Goal: Task Accomplishment & Management: Use online tool/utility

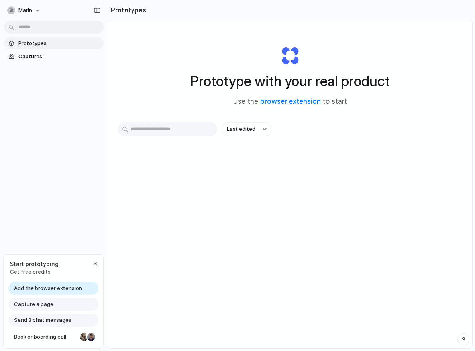
click at [31, 289] on span "Add the browser extension" at bounding box center [48, 288] width 68 height 8
click at [43, 299] on div "Capture a page" at bounding box center [53, 304] width 90 height 13
click at [43, 286] on span "Add the browser extension" at bounding box center [48, 288] width 68 height 8
click at [96, 264] on div "button" at bounding box center [95, 263] width 6 height 6
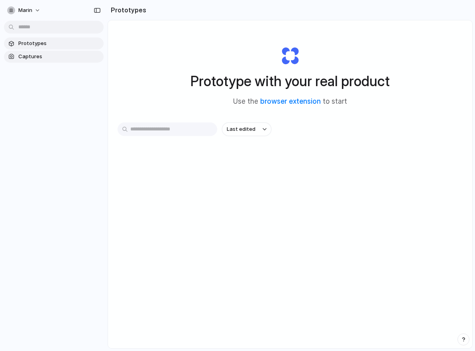
click at [33, 53] on span "Captures" at bounding box center [59, 57] width 82 height 8
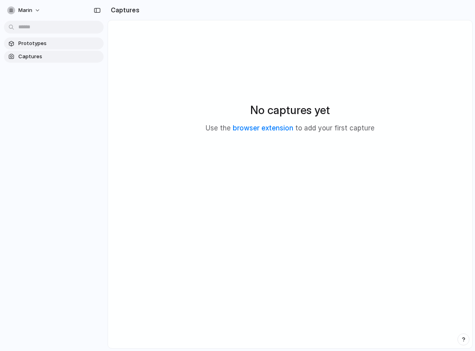
click at [34, 43] on span "Prototypes" at bounding box center [59, 43] width 82 height 8
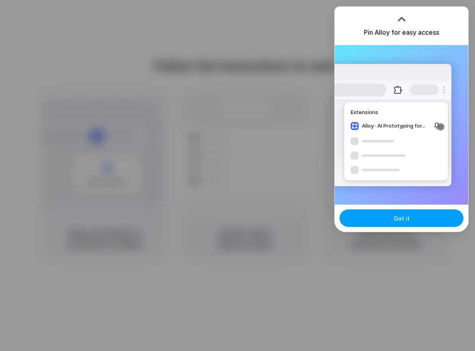
click at [396, 218] on span "Got it" at bounding box center [402, 218] width 16 height 8
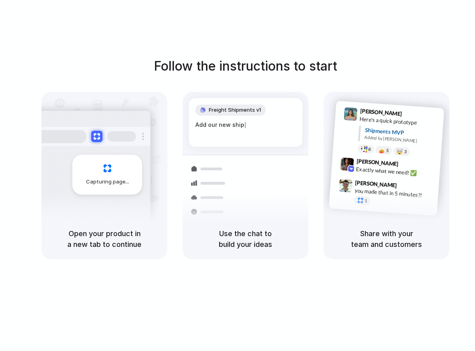
click at [86, 36] on div "Follow the instructions to start Capturing page Open your product in a new tab …" at bounding box center [245, 183] width 491 height 367
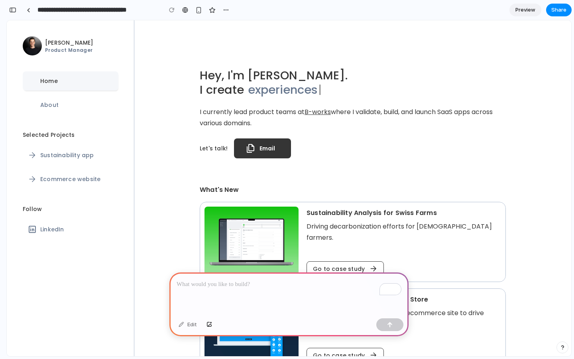
click at [469, 139] on section "Let's talk! Email" at bounding box center [353, 148] width 306 height 20
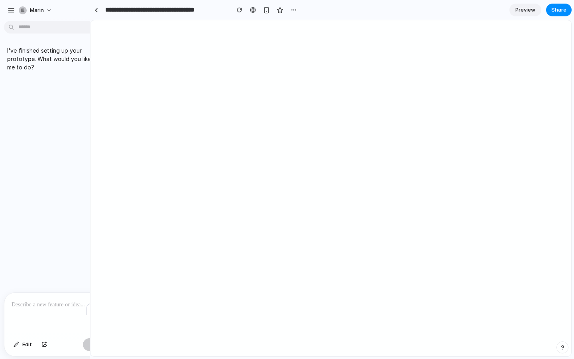
drag, startPoint x: 178, startPoint y: 222, endPoint x: 89, endPoint y: 210, distance: 90.0
click at [520, 11] on span "Preview" at bounding box center [525, 10] width 20 height 8
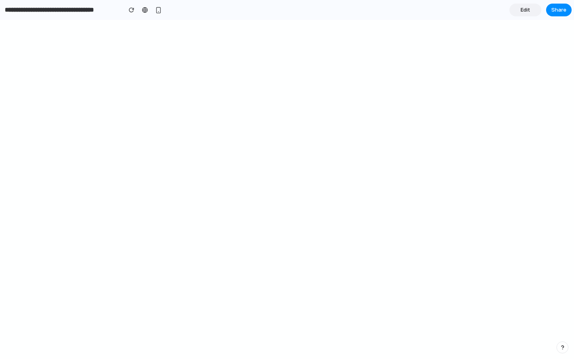
click at [525, 13] on span "Edit" at bounding box center [525, 10] width 10 height 8
click at [17, 10] on button "button" at bounding box center [12, 10] width 13 height 13
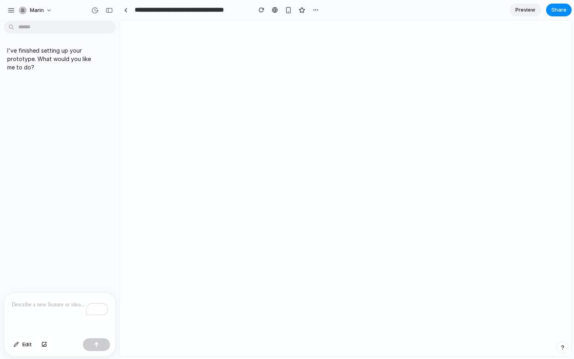
scroll to position [0, 0]
click at [14, 9] on div "button" at bounding box center [11, 10] width 7 height 7
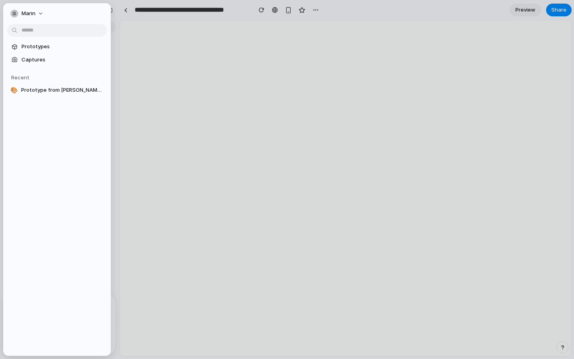
click at [53, 127] on div "Prototypes Captures Recent 🎨 Prototype from [PERSON_NAME] Portfolio" at bounding box center [57, 101] width 108 height 197
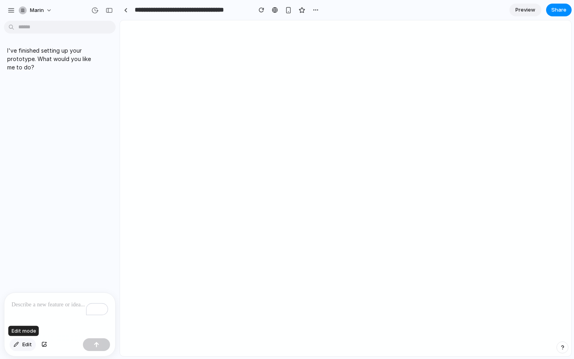
click at [32, 343] on button "Edit" at bounding box center [23, 344] width 26 height 13
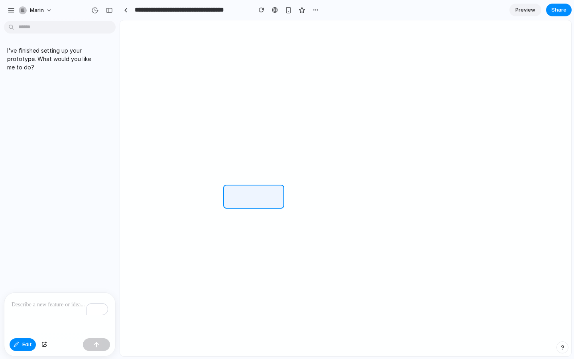
click at [268, 191] on div at bounding box center [345, 188] width 451 height 335
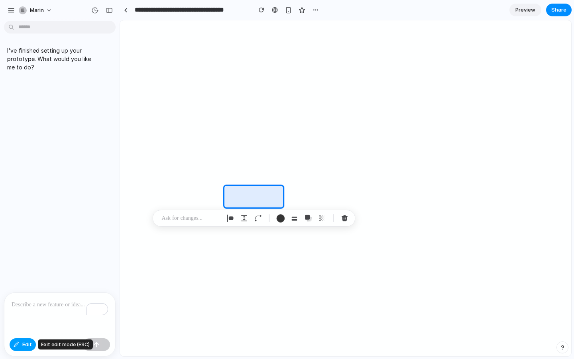
click at [26, 343] on span "Edit" at bounding box center [27, 344] width 10 height 8
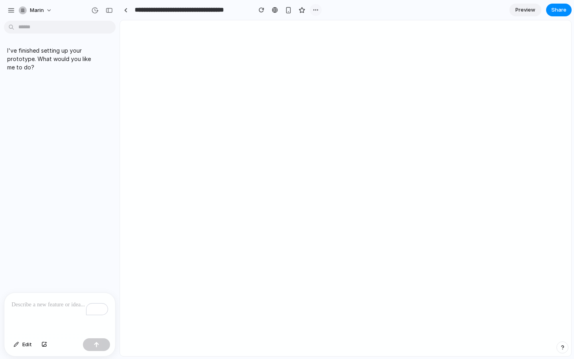
click at [312, 8] on div "button" at bounding box center [315, 10] width 6 height 6
click at [123, 12] on link at bounding box center [126, 10] width 12 height 12
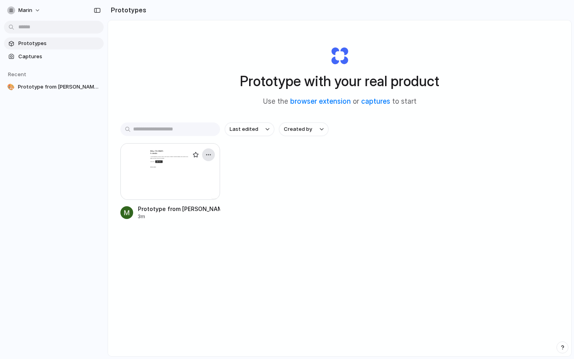
click at [208, 156] on div "button" at bounding box center [208, 154] width 6 height 6
click at [258, 167] on div "Open in new tab Rename Copy link Delete" at bounding box center [287, 179] width 574 height 359
click at [48, 88] on span "Prototype from [PERSON_NAME] Portfolio" at bounding box center [59, 87] width 82 height 8
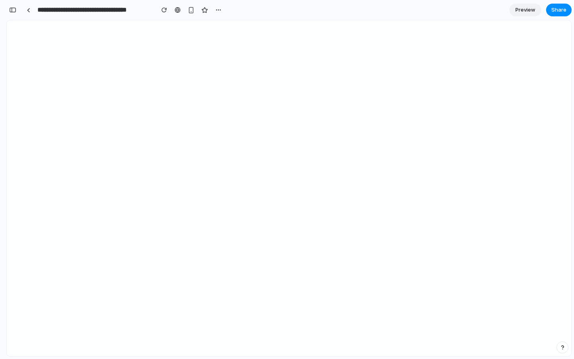
click at [561, 347] on div "button" at bounding box center [562, 347] width 6 height 6
click at [560, 344] on div "button" at bounding box center [562, 347] width 7 height 10
click at [18, 10] on button "button" at bounding box center [12, 10] width 13 height 13
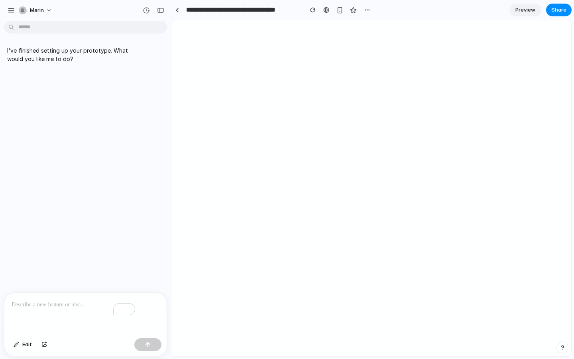
drag, startPoint x: 119, startPoint y: 143, endPoint x: 171, endPoint y: 132, distance: 53.3
